Goal: Task Accomplishment & Management: Manage account settings

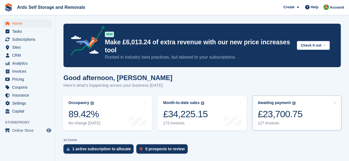
click at [288, 107] on div "Awaiting payment The total outstanding balance on all open invoices. £23,700.75…" at bounding box center [280, 113] width 45 height 25
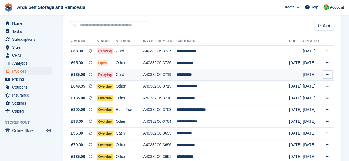
scroll to position [55, 0]
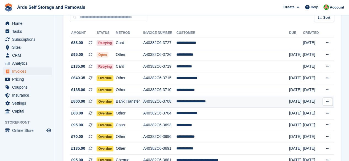
click at [104, 101] on span "Overdue" at bounding box center [105, 102] width 17 height 6
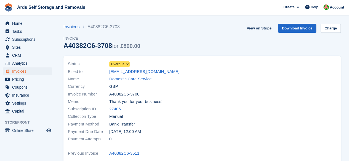
click at [124, 65] on span "Overdue" at bounding box center [119, 65] width 20 height 6
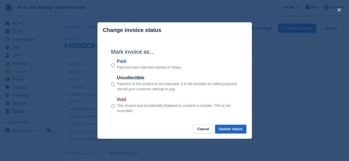
click at [110, 65] on div "Mark invoice as... Paid Payment was collected outside of Stripe. Uncollectible …" at bounding box center [175, 81] width 138 height 87
click at [223, 131] on button "Update status" at bounding box center [230, 129] width 31 height 9
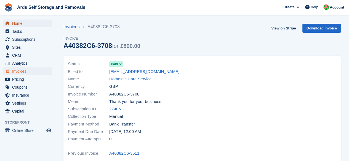
click at [24, 22] on span "Home" at bounding box center [28, 24] width 33 height 8
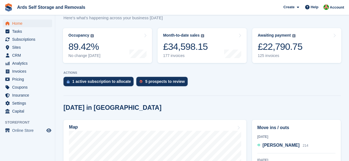
scroll to position [55, 0]
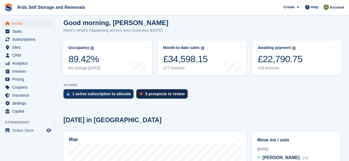
click at [172, 94] on div "5 prospects to review" at bounding box center [164, 94] width 39 height 4
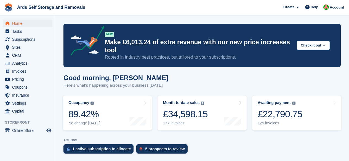
scroll to position [138, 0]
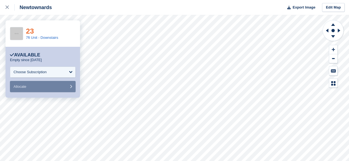
click at [31, 30] on link "23" at bounding box center [30, 31] width 8 height 8
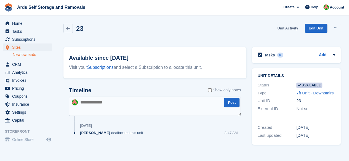
click at [282, 29] on link "Unit Activity" at bounding box center [287, 28] width 25 height 9
click at [21, 26] on span "Home" at bounding box center [28, 24] width 33 height 8
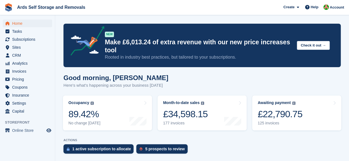
click at [151, 144] on div "ACTIONS 1 active subscription to allocate 5 prospects to review" at bounding box center [201, 148] width 277 height 18
click at [150, 150] on div "5 prospects to review" at bounding box center [164, 149] width 39 height 4
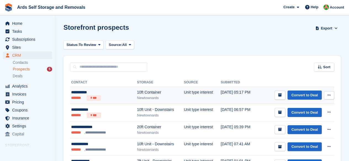
click at [119, 100] on ul "******* ***" at bounding box center [97, 99] width 52 height 6
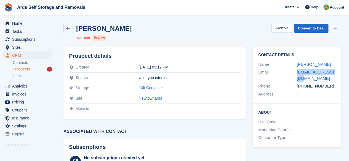
drag, startPoint x: 338, startPoint y: 73, endPoint x: 298, endPoint y: 69, distance: 40.0
click at [298, 69] on div "Contact Details Name [PERSON_NAME] Email [EMAIL_ADDRESS][DOMAIN_NAME] Phone [PH…" at bounding box center [297, 75] width 88 height 57
copy link "[EMAIL_ADDRESS][DOMAIN_NAME]"
